Goal: Transaction & Acquisition: Purchase product/service

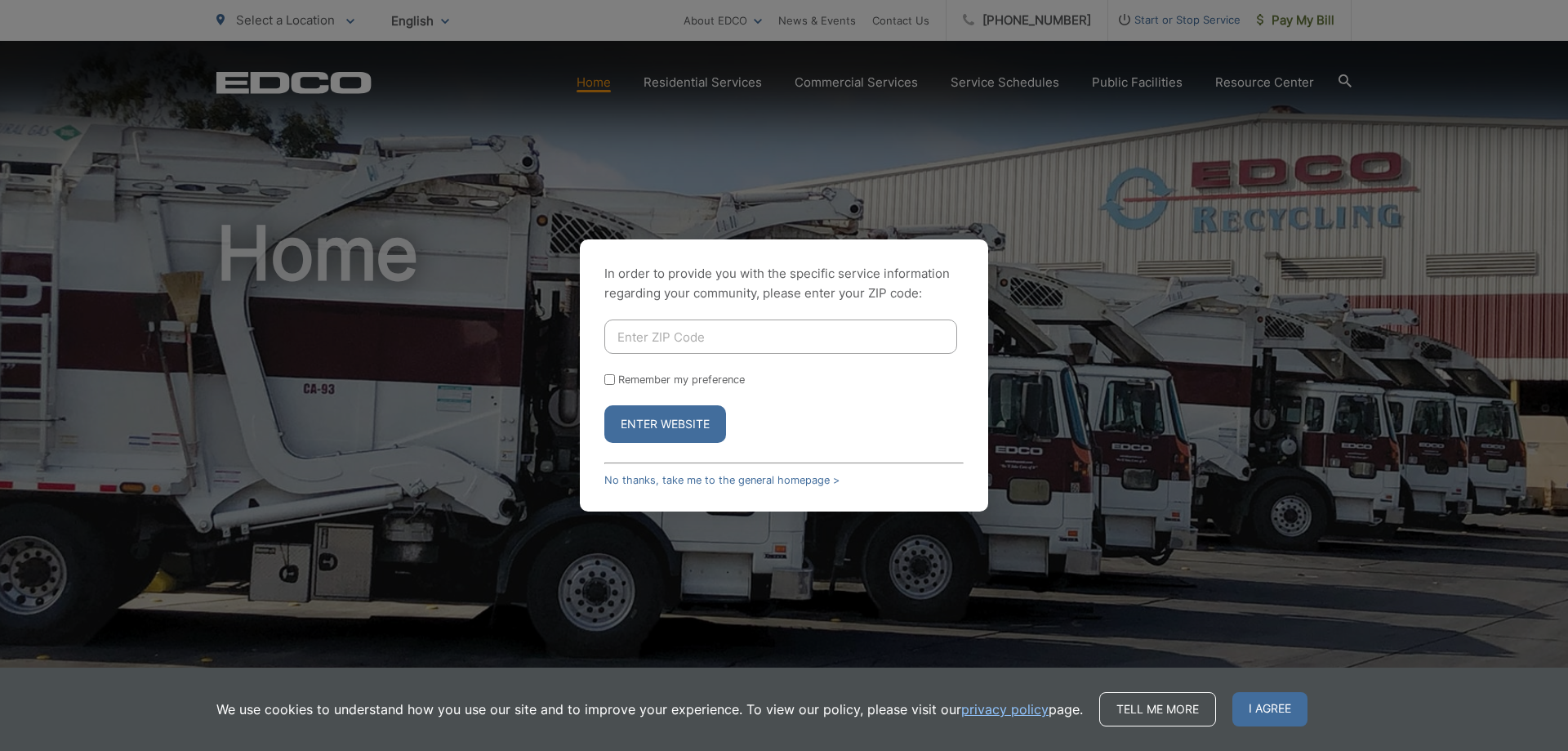
click at [689, 335] on input "Enter ZIP Code" at bounding box center [781, 336] width 353 height 35
type input "92021"
click at [649, 418] on button "Enter Website" at bounding box center [664, 424] width 122 height 38
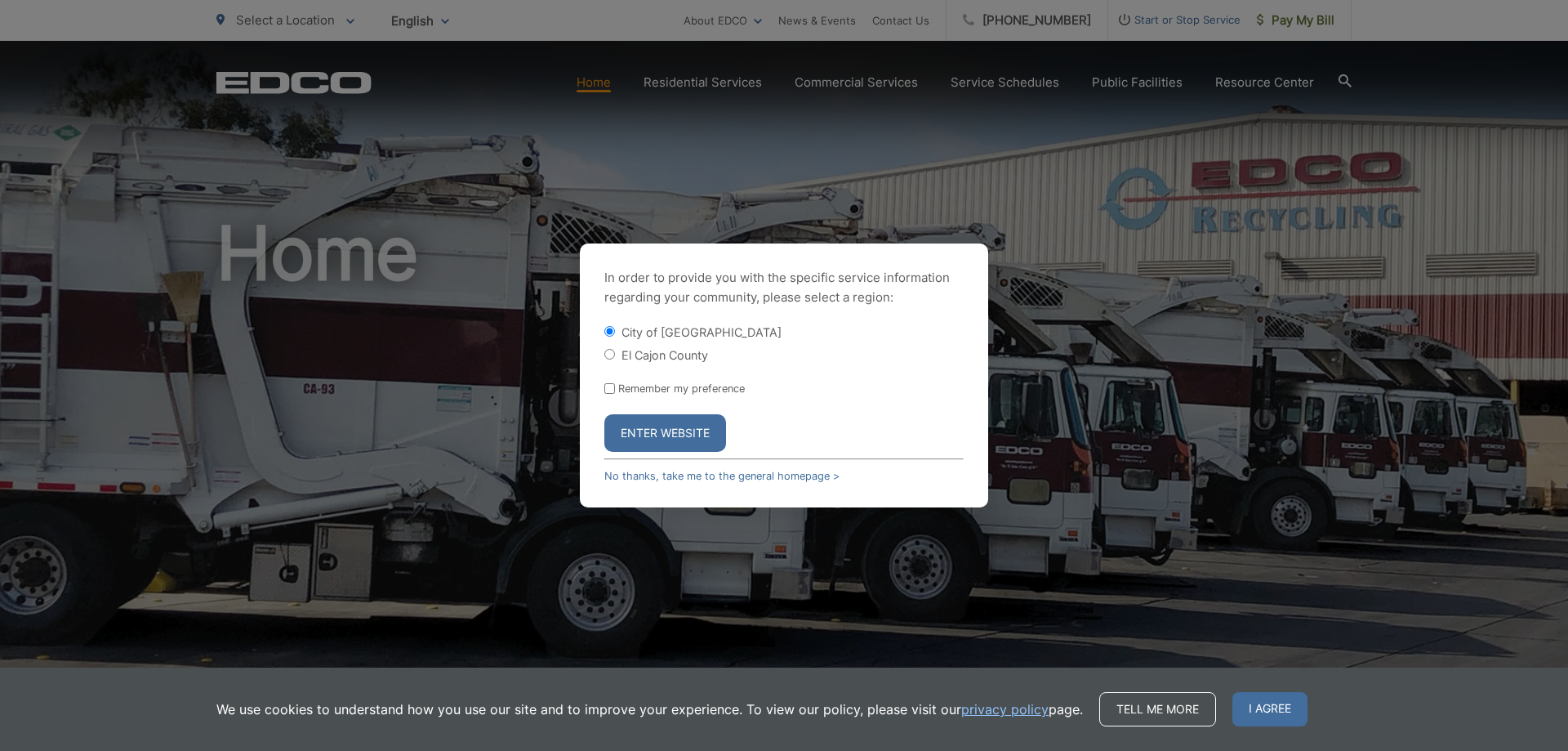
click at [604, 352] on input "El Cajon County" at bounding box center [609, 354] width 11 height 11
radio input "true"
click at [659, 432] on button "Enter Website" at bounding box center [664, 433] width 122 height 38
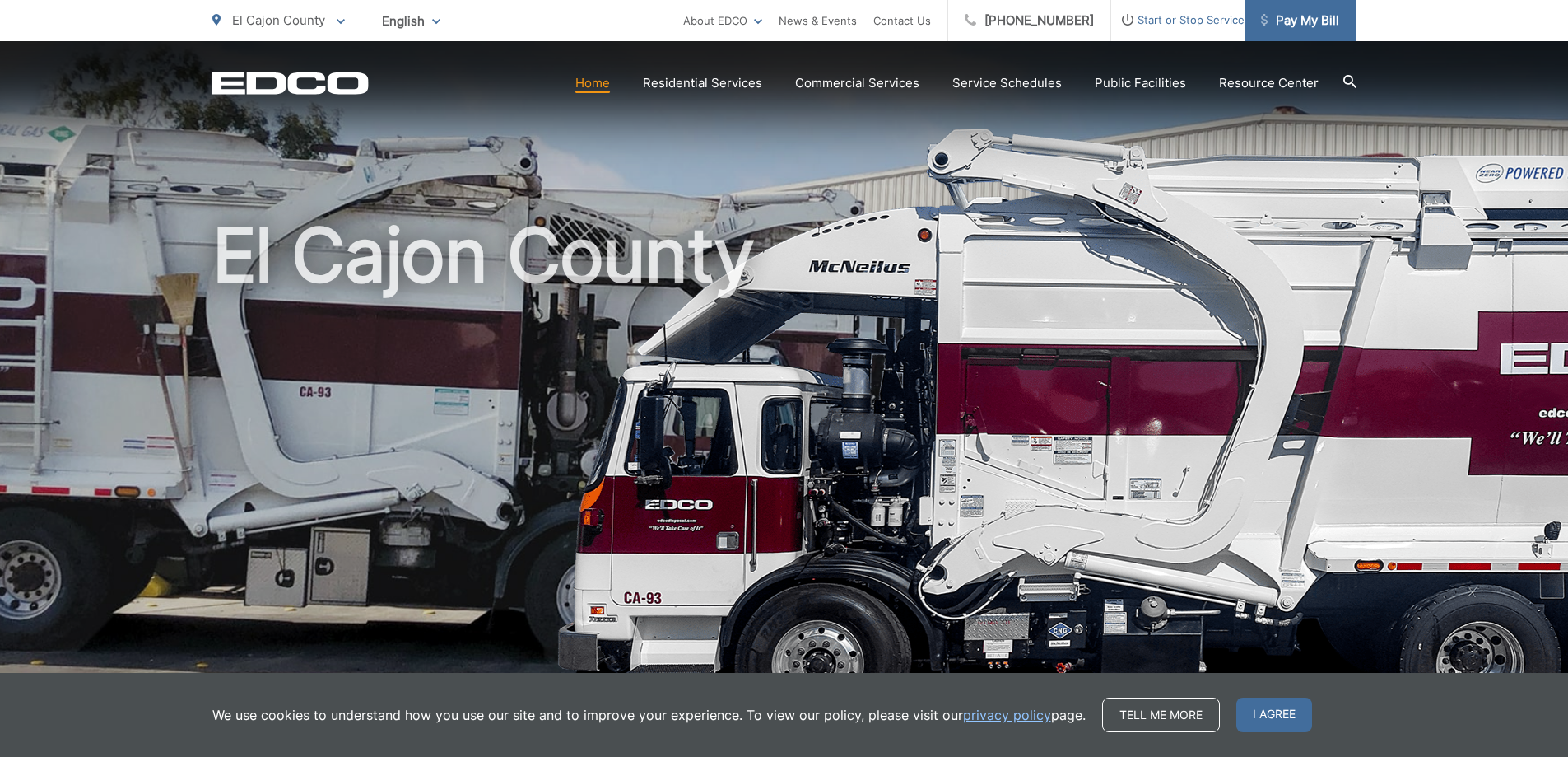
click at [1290, 26] on span "Pay My Bill" at bounding box center [1300, 21] width 78 height 20
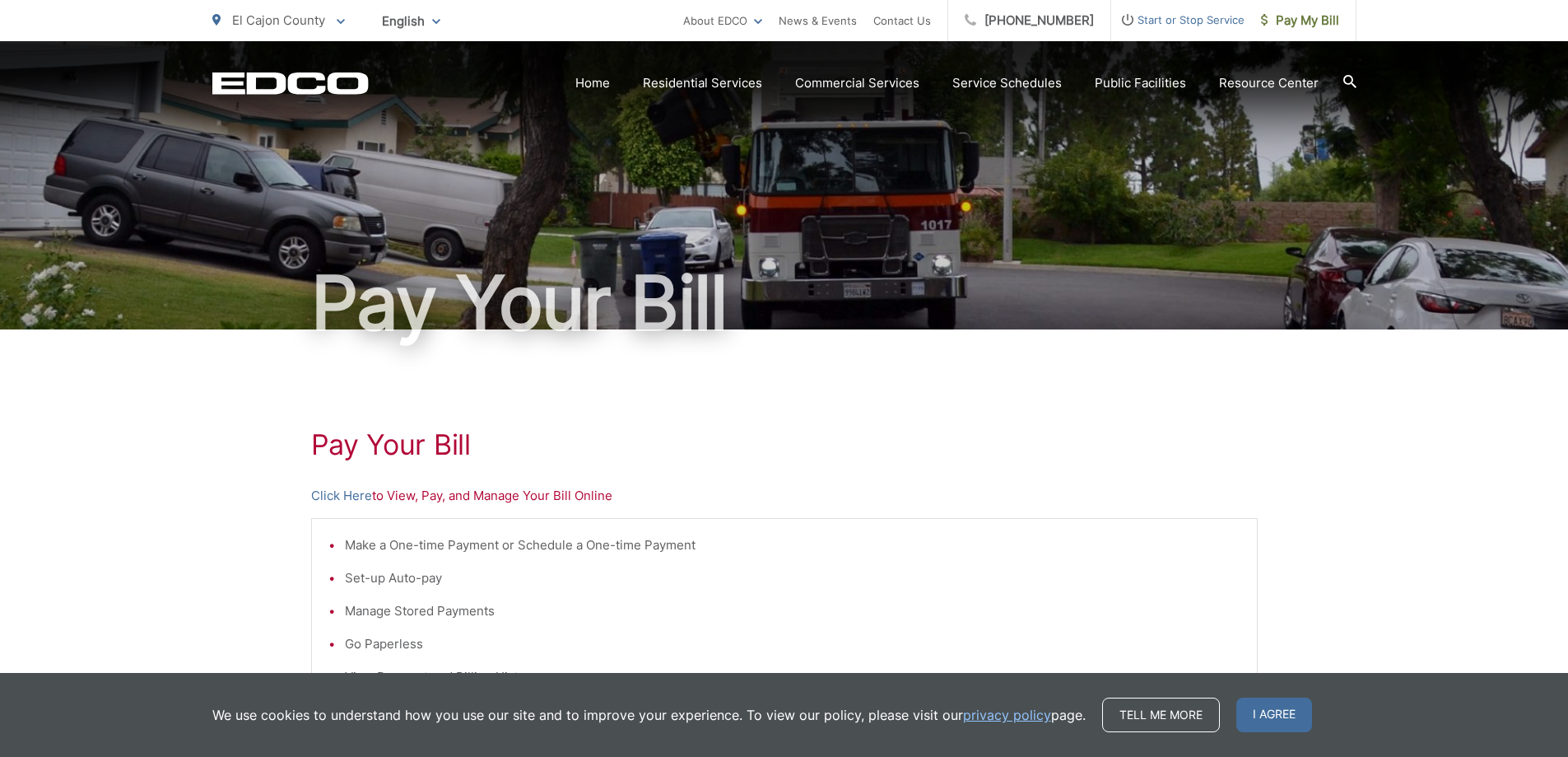
click at [585, 504] on p "Click Here to View, Pay, and Manage Your Bill Online" at bounding box center [784, 496] width 947 height 20
click at [361, 497] on link "Click Here" at bounding box center [341, 496] width 61 height 20
